Goal: Task Accomplishment & Management: Complete application form

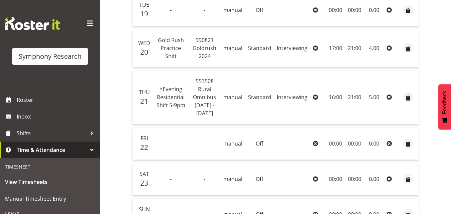
scroll to position [200, 0]
click at [53, 152] on span "Time & Attendance" at bounding box center [52, 150] width 70 height 10
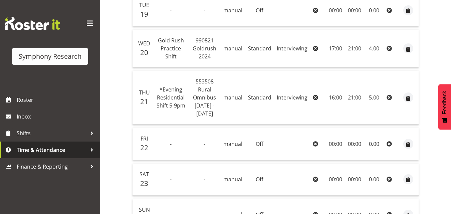
click at [54, 153] on span "Time & Attendance" at bounding box center [52, 150] width 70 height 10
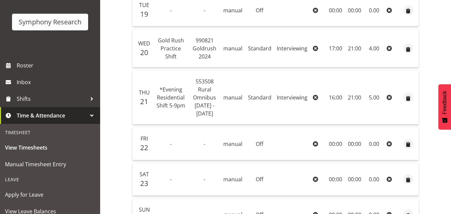
scroll to position [67, 0]
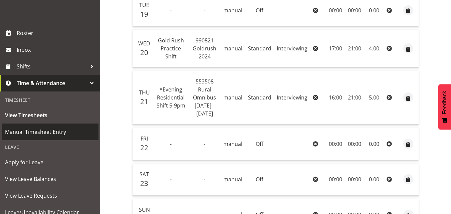
click at [47, 129] on span "Manual Timesheet Entry" at bounding box center [50, 132] width 90 height 10
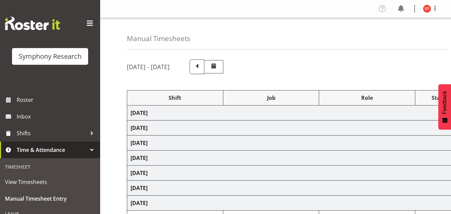
select select "80467"
select select "7759"
select select "47"
select select "48116"
select select "10536"
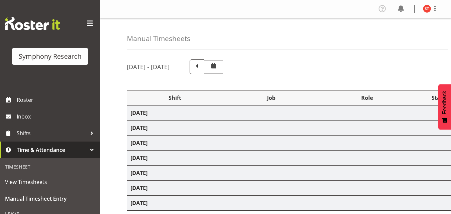
select select "47"
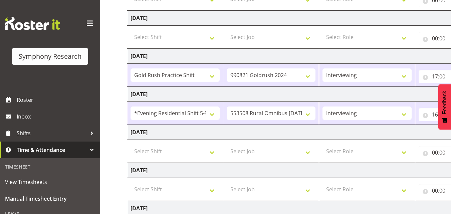
scroll to position [167, 0]
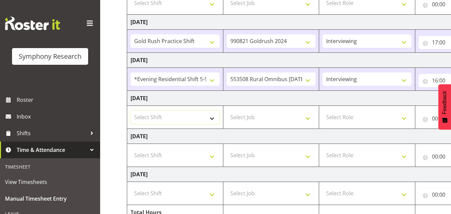
click at [209, 119] on select "Select Shift !!Weekend Residential (Roster IT Shift Label) *Business 9/10am ~ 4…" at bounding box center [175, 117] width 89 height 13
select select "48116"
click at [131, 111] on select "Select Shift !!Weekend Residential (Roster IT Shift Label) *Business 9/10am ~ 4…" at bounding box center [175, 117] width 89 height 13
click at [308, 118] on select "Select Job 550060 IF Admin 553492 World Poll Aus Wave 2 Main 2025 553493 World …" at bounding box center [271, 117] width 89 height 13
select select "10536"
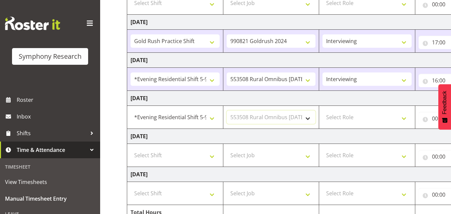
click at [227, 111] on select "Select Job 550060 IF Admin 553492 World Poll Aus Wave 2 Main 2025 553493 World …" at bounding box center [271, 117] width 89 height 13
click at [375, 118] on select "Select Role Briefing Interviewing" at bounding box center [367, 117] width 89 height 13
select select "47"
click at [323, 111] on select "Select Role Briefing Interviewing" at bounding box center [367, 117] width 89 height 13
click at [359, 138] on td "Saturday 23rd August 2025" at bounding box center [360, 136] width 467 height 15
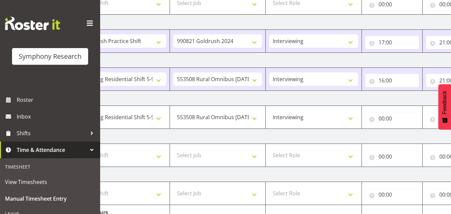
scroll to position [0, 67]
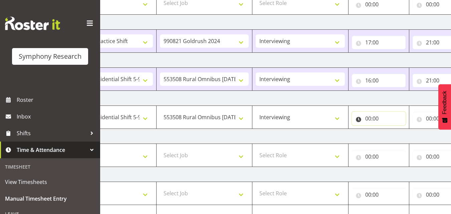
click at [393, 118] on input "00:00" at bounding box center [379, 118] width 54 height 13
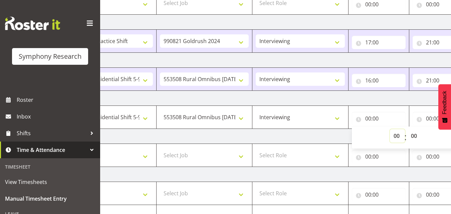
click at [401, 135] on select "00 01 02 03 04 05 06 07 08 09 10 11 12 13 14 15 16 17 18 19 20 21 22 23" at bounding box center [397, 135] width 15 height 13
select select "17"
click at [390, 129] on select "00 01 02 03 04 05 06 07 08 09 10 11 12 13 14 15 16 17 18 19 20 21 22 23" at bounding box center [397, 135] width 15 height 13
type input "17:00"
select select "18"
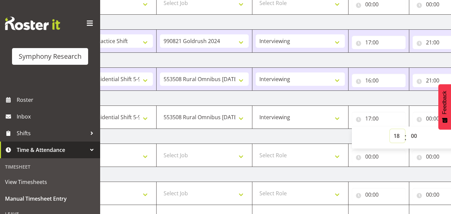
type input "18:00"
select select "17"
type input "17:00"
click at [424, 121] on input "00:00" at bounding box center [440, 118] width 54 height 13
click at [390, 135] on td "Saturday 23rd August 2025" at bounding box center [293, 136] width 467 height 15
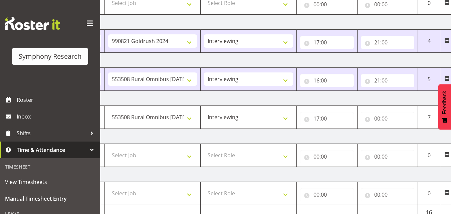
scroll to position [0, 120]
click at [393, 120] on input "00:00" at bounding box center [386, 118] width 54 height 13
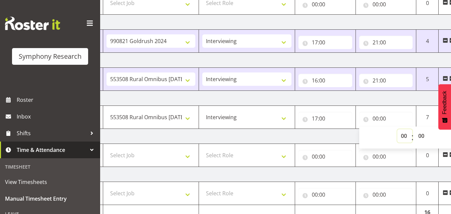
click at [403, 135] on select "00 01 02 03 04 05 06 07 08 09 10 11 12 13 14 15 16 17 18 19 20 21 22 23" at bounding box center [404, 135] width 15 height 13
select select "21"
click at [397, 129] on select "00 01 02 03 04 05 06 07 08 09 10 11 12 13 14 15 16 17 18 19 20 21 22 23" at bounding box center [404, 135] width 15 height 13
type input "21:00"
click at [341, 137] on td "Saturday 23rd August 2025" at bounding box center [240, 136] width 467 height 15
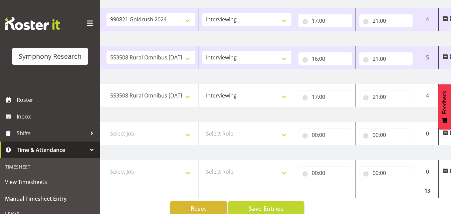
scroll to position [200, 0]
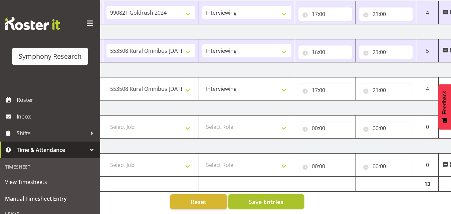
click at [295, 195] on button "Save Entries" at bounding box center [266, 201] width 76 height 15
